Goal: Browse casually

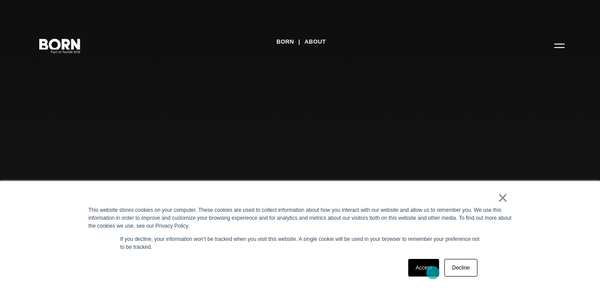
click at [431, 272] on link "Accept" at bounding box center [423, 268] width 31 height 18
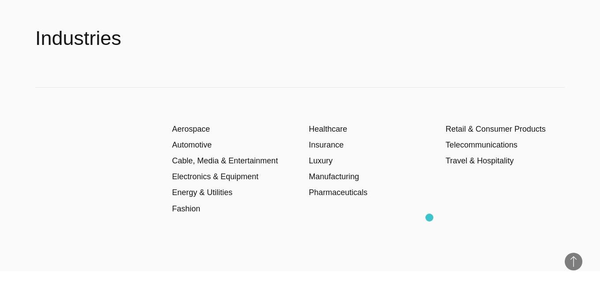
scroll to position [1217, 0]
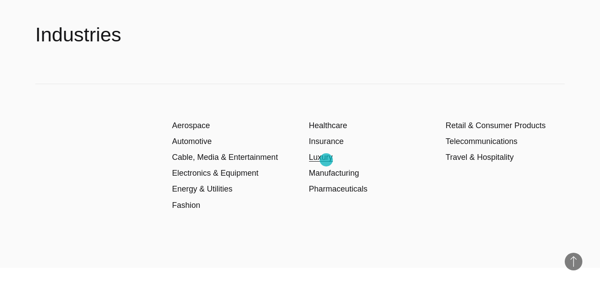
click at [326, 160] on link "Luxury" at bounding box center [321, 157] width 24 height 9
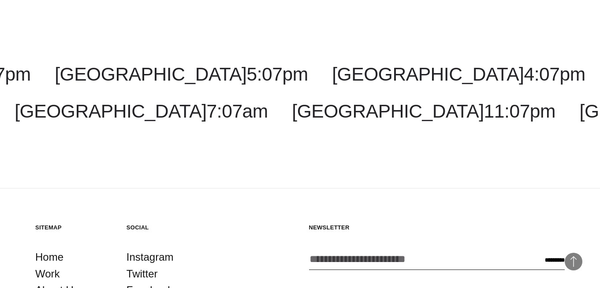
scroll to position [1622, 0]
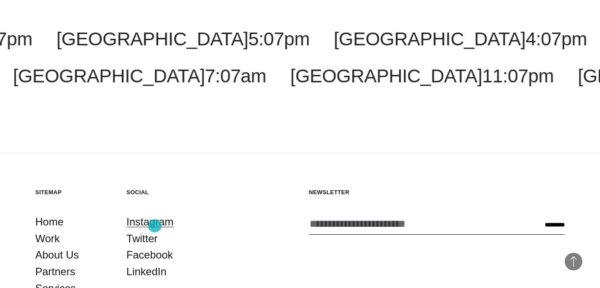
click at [155, 226] on link "Instagram" at bounding box center [150, 222] width 47 height 17
